Goal: Task Accomplishment & Management: Manage account settings

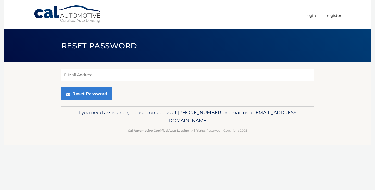
click at [142, 79] on input "E-Mail Address" at bounding box center [187, 75] width 253 height 13
type input "kelseywelliver@gmail.com"
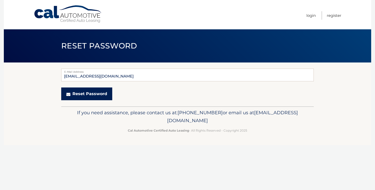
click at [106, 97] on button "Reset Password" at bounding box center [86, 94] width 51 height 13
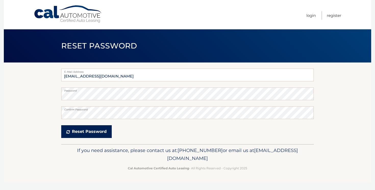
click at [103, 135] on button "Reset Password" at bounding box center [86, 131] width 51 height 13
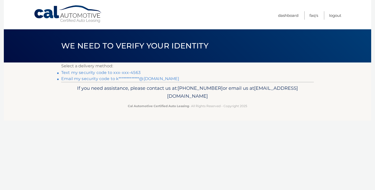
click at [132, 74] on link "Text my security code to xxx-xxx-4563" at bounding box center [100, 72] width 79 height 5
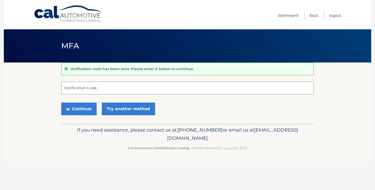
click at [123, 89] on input "Verification Code" at bounding box center [187, 88] width 253 height 13
type input "256789"
click at [86, 112] on button "Continue" at bounding box center [78, 109] width 35 height 13
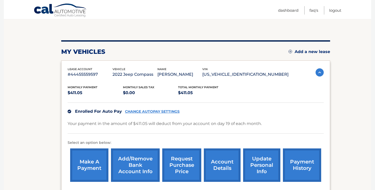
scroll to position [50, 0]
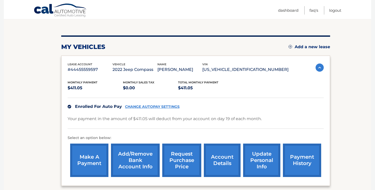
click at [139, 167] on link "Add/Remove bank account info" at bounding box center [135, 160] width 49 height 33
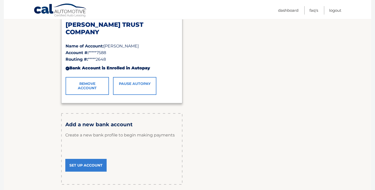
scroll to position [92, 0]
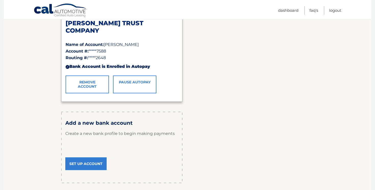
click at [93, 162] on link "Set Up Account" at bounding box center [85, 163] width 41 height 13
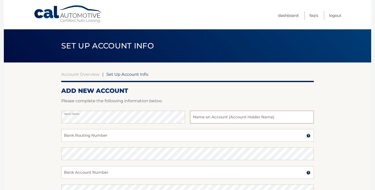
click at [242, 118] on input "text" at bounding box center [252, 117] width 124 height 13
type input "K"
click at [225, 135] on input "Bank Routing Number" at bounding box center [187, 135] width 253 height 13
click at [205, 116] on input "[PERSON_NAME]" at bounding box center [252, 117] width 124 height 13
click at [205, 116] on input "Christopher Welliver" at bounding box center [252, 117] width 124 height 13
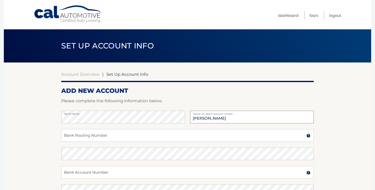
type input "Kelsey Welliver"
click at [190, 138] on input "Bank Routing Number" at bounding box center [187, 135] width 253 height 13
type input "314074269"
click at [155, 174] on input "Bank Account Number" at bounding box center [187, 172] width 253 height 13
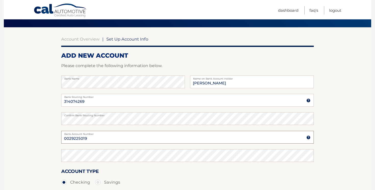
scroll to position [36, 0]
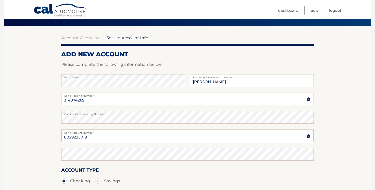
type input "0029225019"
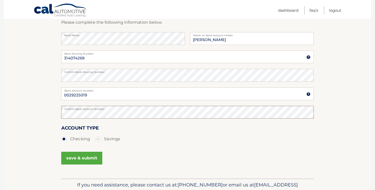
scroll to position [106, 0]
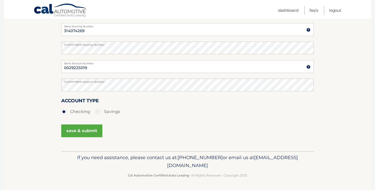
click at [84, 131] on button "save & submit" at bounding box center [81, 131] width 41 height 13
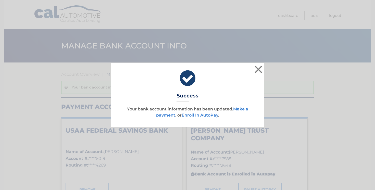
click at [211, 116] on link "Enroll In AutoPay" at bounding box center [200, 115] width 36 height 5
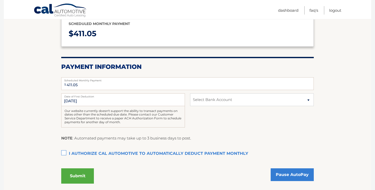
scroll to position [68, 0]
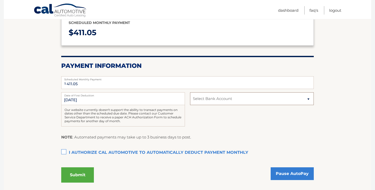
click at [218, 99] on select "Select Bank Account Checking USAA FEDERAL SAVINGS BANK *****5019 Checking [PERS…" at bounding box center [252, 98] width 124 height 13
select select "MDk4ZjhhOWYtMDhhNC00OGMxLTgzZTMtMmI2Y2Y4NmE0ZWYz"
click at [190, 92] on select "Select Bank Account Checking USAA FEDERAL SAVINGS BANK *****5019 Checking [PERS…" at bounding box center [252, 98] width 124 height 13
click at [63, 153] on label "I authorize cal automotive to automatically deduct payment monthly This checkbo…" at bounding box center [187, 153] width 253 height 10
click at [0, 0] on input "I authorize cal automotive to automatically deduct payment monthly This checkbo…" at bounding box center [0, 0] width 0 height 0
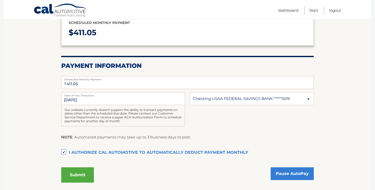
click at [77, 178] on button "Submit" at bounding box center [77, 174] width 33 height 15
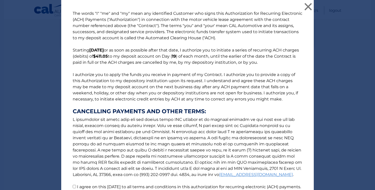
click at [75, 186] on input "I agree on this [DATE] to all terms and conditions in this authorization for re…" at bounding box center [74, 186] width 3 height 3
checkbox input "true"
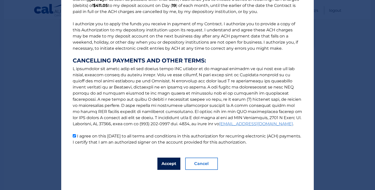
click at [171, 162] on button "Accept" at bounding box center [168, 164] width 23 height 12
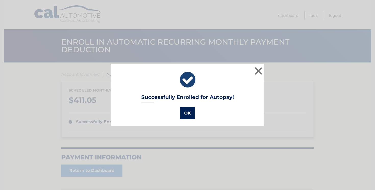
click at [187, 112] on button "OK" at bounding box center [187, 113] width 15 height 12
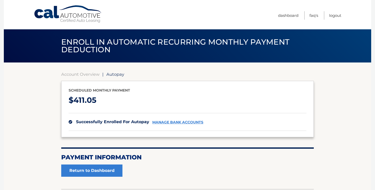
scroll to position [38, 0]
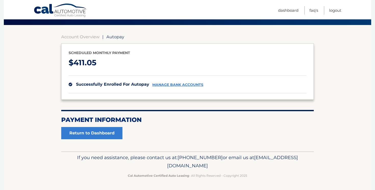
click at [185, 85] on link "manage bank accounts" at bounding box center [177, 85] width 51 height 4
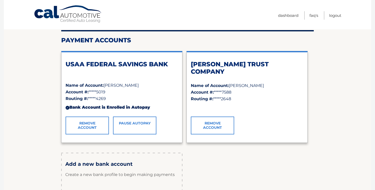
scroll to position [66, 0]
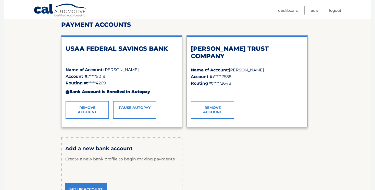
click at [229, 111] on link "Remove Account" at bounding box center [212, 110] width 43 height 18
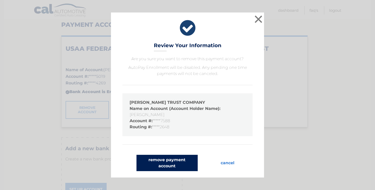
click at [177, 164] on button "remove payment account" at bounding box center [167, 163] width 61 height 16
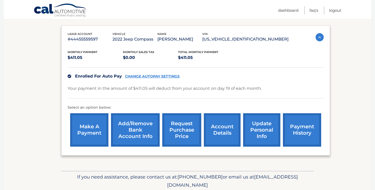
scroll to position [81, 0]
